Goal: Understand process/instructions: Learn how to perform a task or action

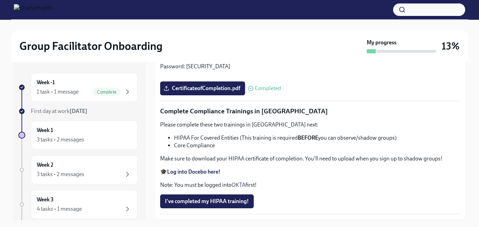
scroll to position [1664, 0]
click at [206, 201] on span "I've completed my HIPAA training!" at bounding box center [207, 201] width 84 height 7
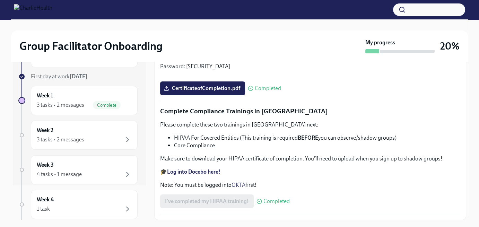
scroll to position [12, 0]
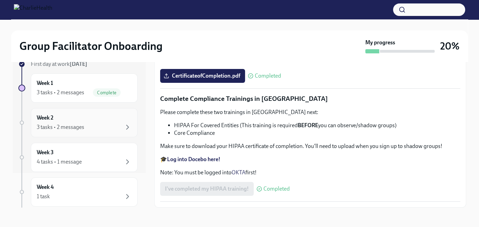
click at [71, 124] on div "3 tasks • 2 messages" at bounding box center [61, 127] width 48 height 8
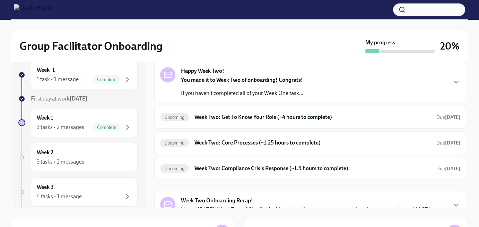
scroll to position [31, 0]
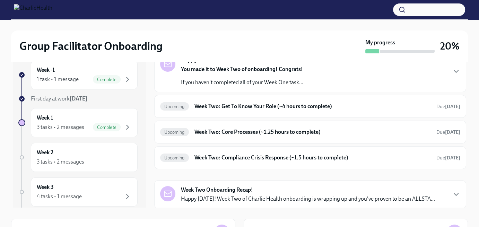
click at [343, 77] on div "Happy Week Two! You made it to Week Two of onboarding! Congrats! If you haven't…" at bounding box center [310, 72] width 300 height 30
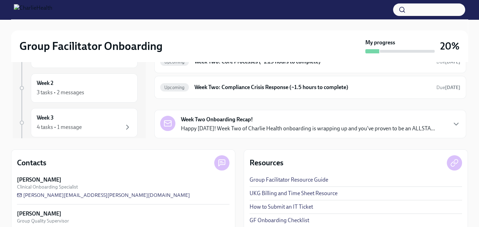
scroll to position [198, 0]
click at [353, 40] on h6 "Week Two: Get To Know Your Role (~4 hours to complete)" at bounding box center [313, 36] width 236 height 8
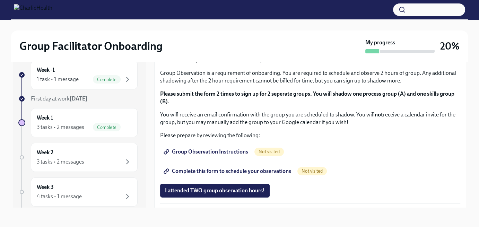
scroll to position [347, 0]
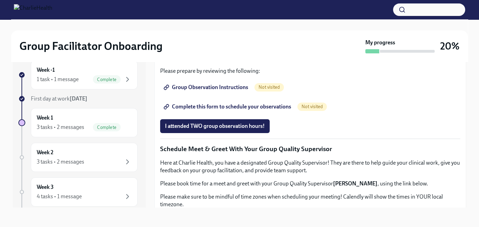
scroll to position [416, 0]
